Goal: Task Accomplishment & Management: Manage account settings

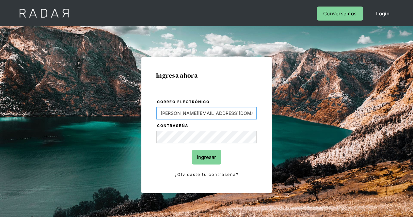
drag, startPoint x: 229, startPoint y: 113, endPoint x: 91, endPoint y: 112, distance: 138.6
click at [91, 112] on div "Ingresa ahora Correo electrónico Evans@prontopaga.com Contraseña Ingresar ¿Olvi…" at bounding box center [206, 147] width 307 height 203
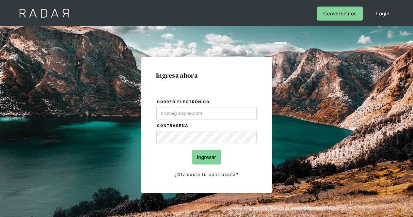
drag, startPoint x: 191, startPoint y: 186, endPoint x: 194, endPoint y: 183, distance: 4.4
click at [191, 186] on div "Ingresa ahora Correo electrónico Contraseña Ingresar ¿Olvidaste tu contraseña? …" at bounding box center [206, 125] width 131 height 137
click at [96, 126] on div "Ingresa ahora Correo electrónico Contraseña Ingresar ¿Olvidaste tu contraseña? …" at bounding box center [206, 147] width 307 height 203
type input "[PERSON_NAME][EMAIL_ADDRESS][PERSON_NAME][DOMAIN_NAME]"
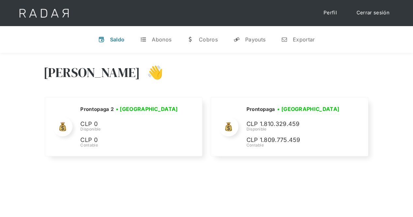
click at [25, 139] on div "[PERSON_NAME] 👋 Cargando tus cuentas... Nombre de la empresa • [GEOGRAPHIC_DATA…" at bounding box center [206, 111] width 413 height 117
